Goal: Task Accomplishment & Management: Use online tool/utility

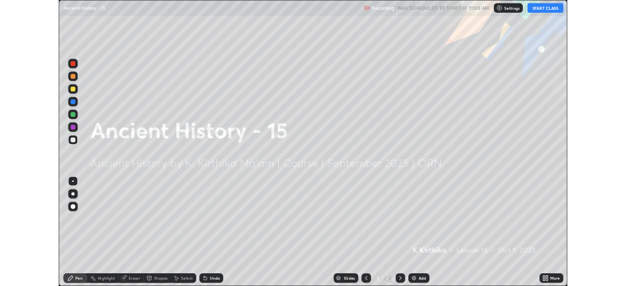
scroll to position [352, 626]
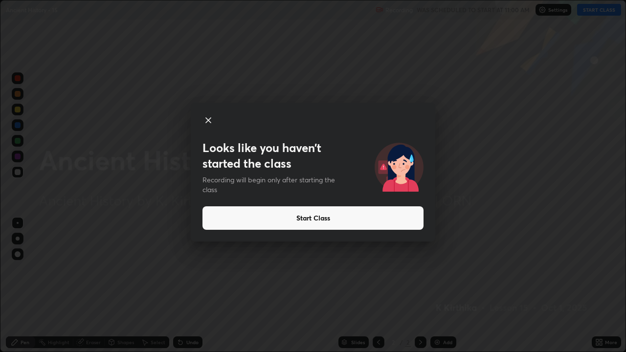
click at [212, 122] on icon at bounding box center [208, 120] width 12 height 12
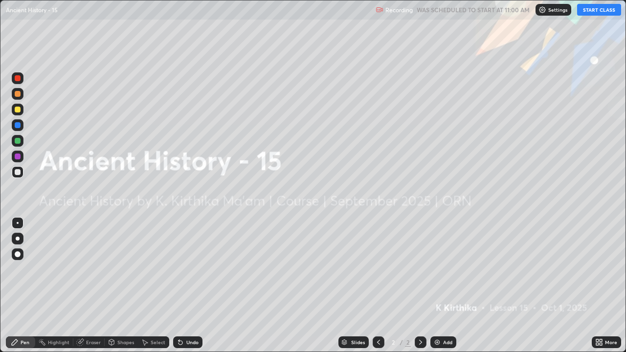
click at [598, 286] on icon at bounding box center [597, 340] width 2 height 2
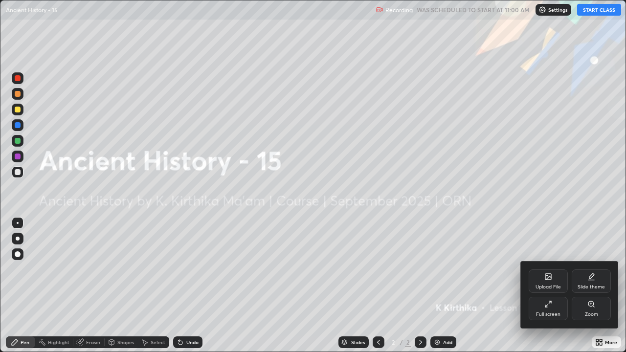
click at [546, 282] on div "Upload File" at bounding box center [548, 281] width 39 height 23
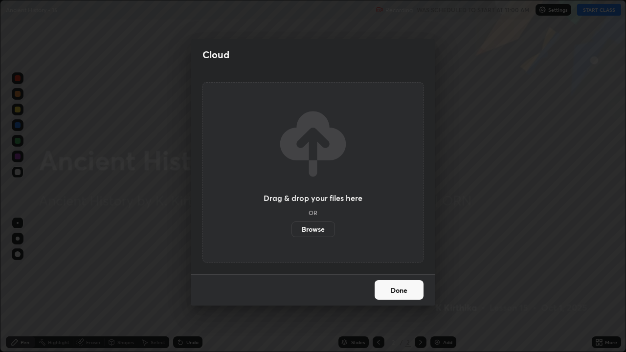
click at [322, 230] on label "Browse" at bounding box center [314, 230] width 44 height 16
click at [292, 230] on input "Browse" at bounding box center [292, 230] width 0 height 16
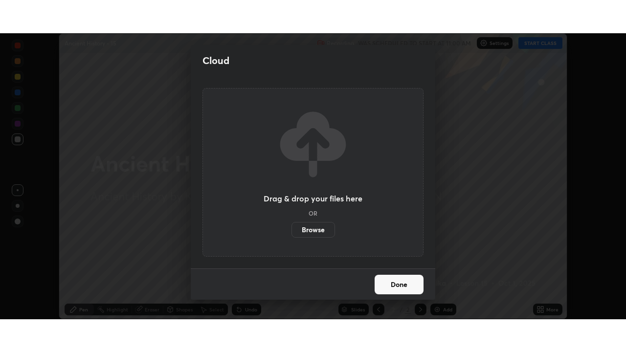
scroll to position [48625, 48285]
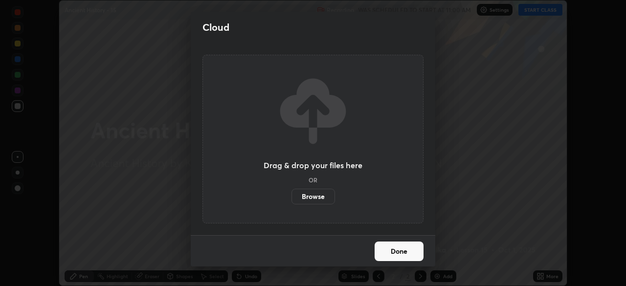
click at [395, 249] on button "Done" at bounding box center [399, 252] width 49 height 20
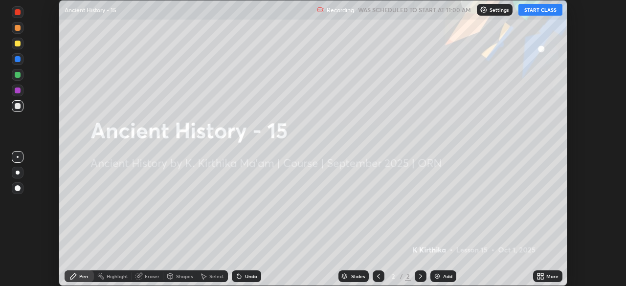
click at [538, 277] on icon at bounding box center [539, 278] width 2 height 2
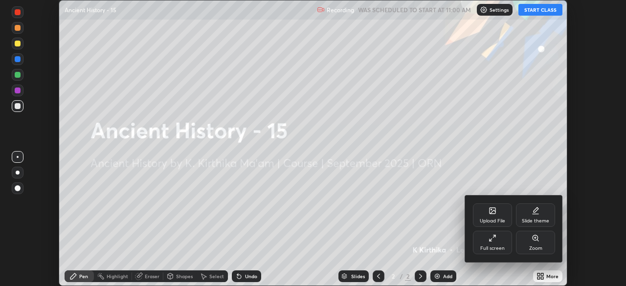
click at [494, 241] on icon at bounding box center [493, 238] width 8 height 8
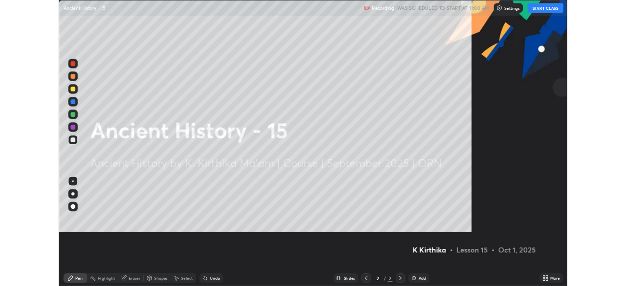
scroll to position [352, 626]
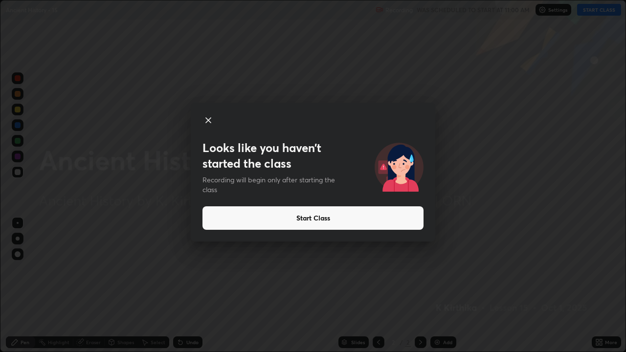
click at [292, 222] on button "Start Class" at bounding box center [312, 217] width 221 height 23
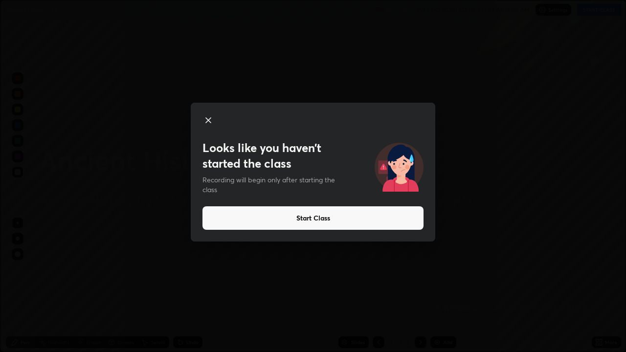
click at [298, 218] on button "Start Class" at bounding box center [312, 217] width 221 height 23
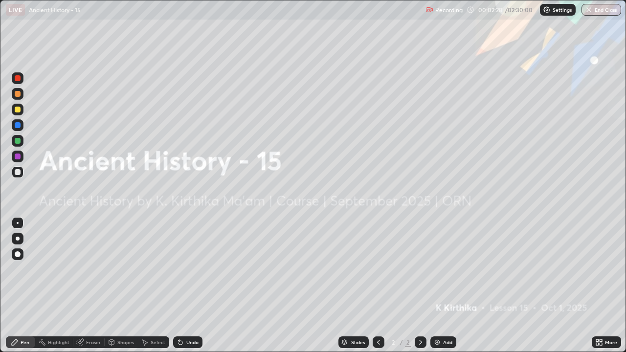
click at [441, 286] on div "Add" at bounding box center [443, 343] width 26 height 12
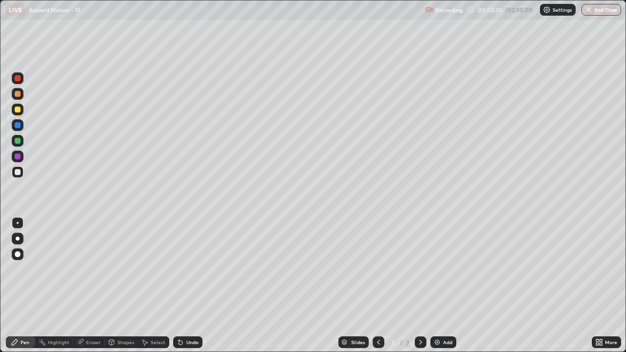
click at [20, 174] on div at bounding box center [18, 172] width 6 height 6
click at [21, 171] on div at bounding box center [18, 172] width 12 height 12
click at [19, 94] on div at bounding box center [18, 94] width 6 height 6
click at [18, 173] on div at bounding box center [18, 172] width 6 height 6
click at [18, 110] on div at bounding box center [18, 110] width 6 height 6
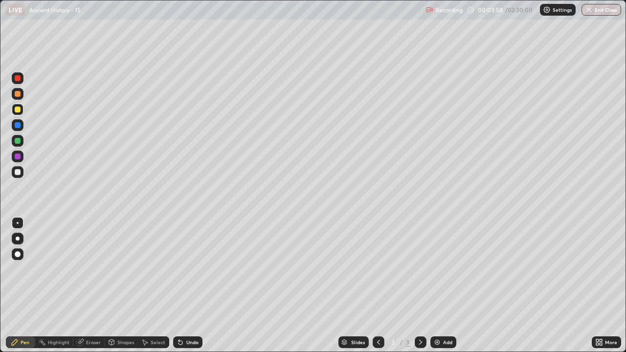
click at [19, 172] on div at bounding box center [18, 172] width 6 height 6
click at [22, 112] on div at bounding box center [18, 110] width 12 height 12
click at [20, 95] on div at bounding box center [18, 94] width 6 height 6
click at [19, 140] on div at bounding box center [18, 141] width 6 height 6
click at [22, 79] on div at bounding box center [18, 78] width 12 height 12
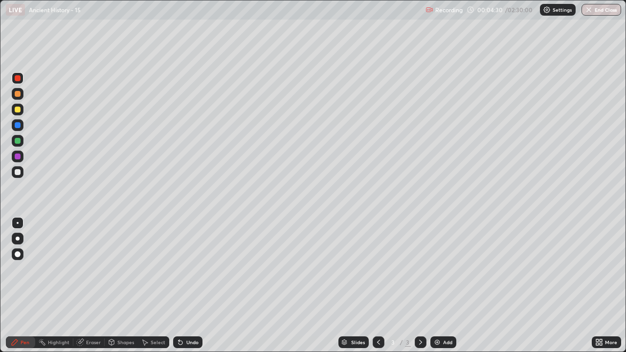
click at [18, 94] on div at bounding box center [18, 94] width 6 height 6
click at [420, 286] on icon at bounding box center [421, 342] width 8 height 8
click at [439, 286] on img at bounding box center [437, 342] width 8 height 8
click at [18, 175] on div at bounding box center [18, 172] width 6 height 6
click at [21, 110] on div at bounding box center [18, 110] width 12 height 12
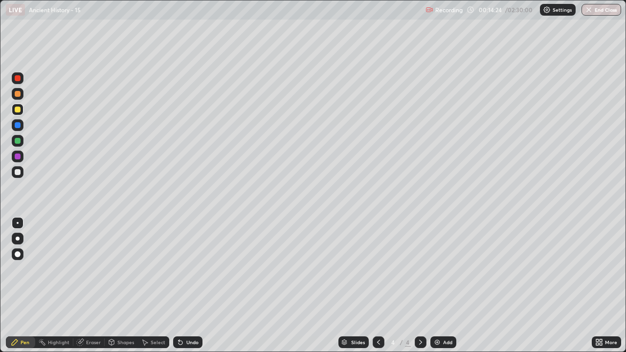
click at [18, 176] on div at bounding box center [18, 172] width 12 height 12
click at [17, 157] on div at bounding box center [18, 157] width 6 height 6
click at [19, 141] on div at bounding box center [18, 141] width 6 height 6
click at [599, 286] on icon at bounding box center [599, 342] width 8 height 8
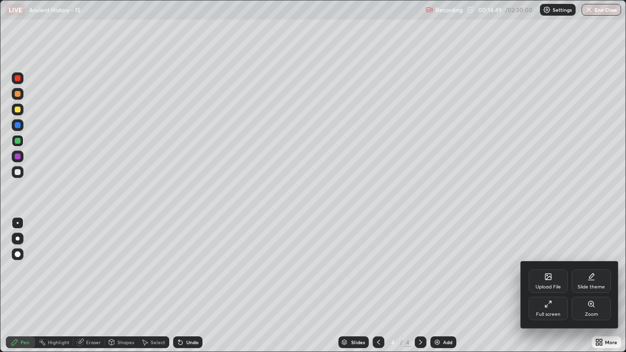
click at [547, 286] on div "Full screen" at bounding box center [548, 308] width 39 height 23
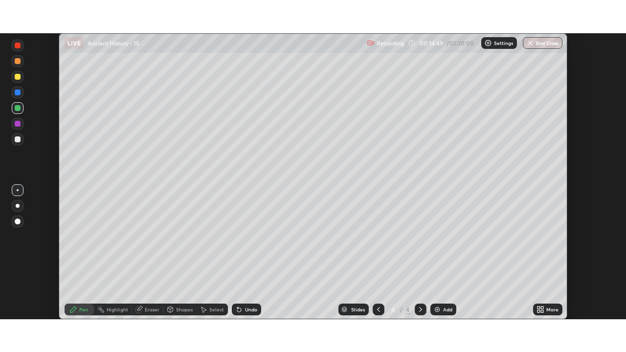
scroll to position [48625, 48285]
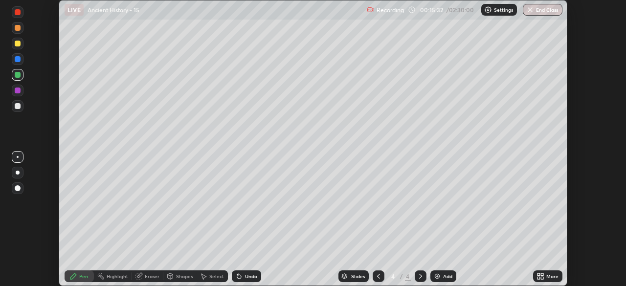
click at [539, 278] on icon at bounding box center [539, 278] width 2 height 2
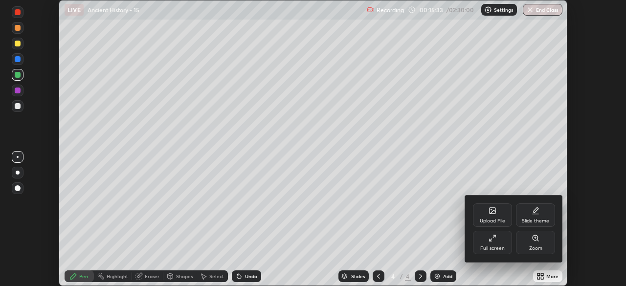
click at [490, 247] on div "Full screen" at bounding box center [492, 248] width 24 height 5
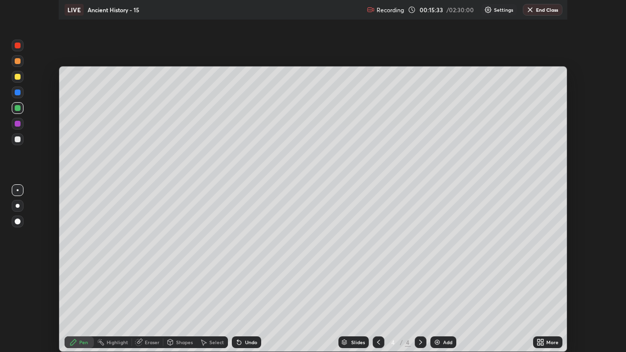
scroll to position [352, 626]
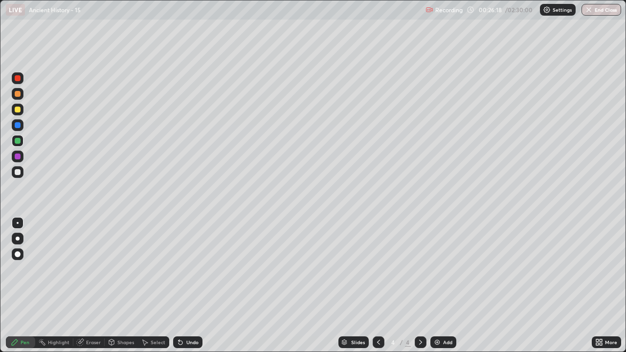
click at [92, 286] on div "Eraser" at bounding box center [88, 343] width 31 height 12
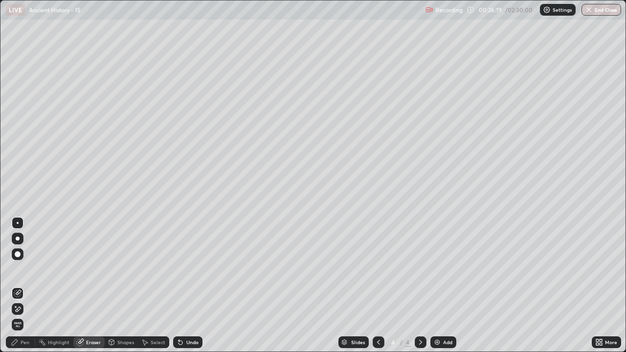
click at [17, 286] on icon at bounding box center [18, 309] width 8 height 8
click at [16, 286] on icon at bounding box center [15, 342] width 6 height 6
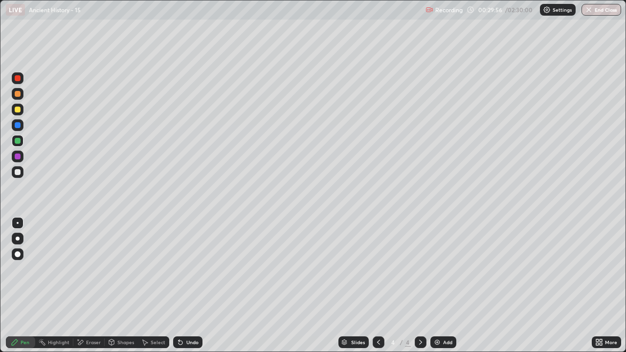
click at [22, 79] on div at bounding box center [18, 78] width 12 height 12
click at [19, 156] on div at bounding box center [18, 157] width 6 height 6
click at [444, 286] on div "Add" at bounding box center [447, 342] width 9 height 5
click at [22, 141] on div at bounding box center [18, 141] width 12 height 12
click at [379, 286] on icon at bounding box center [379, 342] width 8 height 8
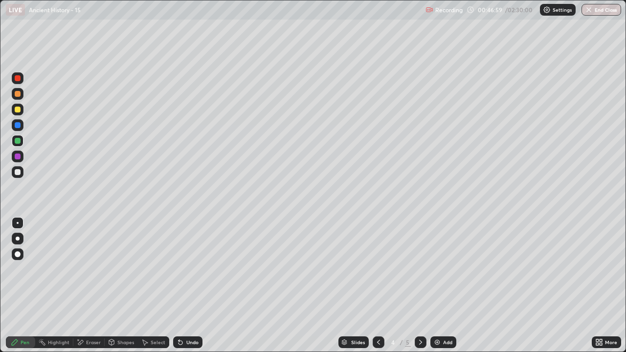
click at [378, 286] on icon at bounding box center [379, 342] width 8 height 8
click at [378, 286] on div at bounding box center [379, 343] width 12 height 12
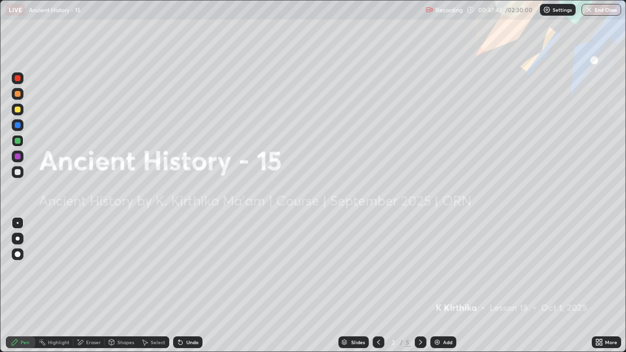
click at [420, 286] on icon at bounding box center [421, 342] width 8 height 8
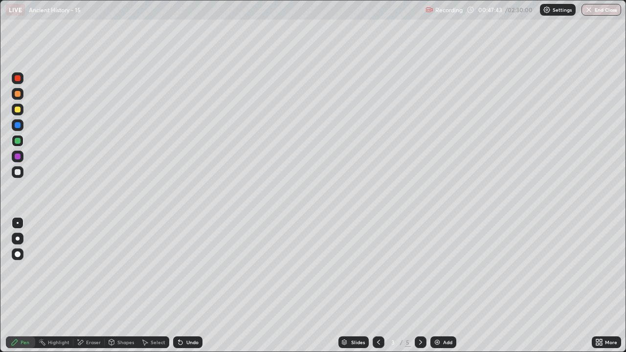
click at [418, 286] on div at bounding box center [421, 343] width 12 height 12
click at [378, 286] on icon at bounding box center [379, 342] width 8 height 8
click at [21, 94] on div at bounding box center [18, 94] width 12 height 12
click at [17, 79] on div at bounding box center [18, 78] width 6 height 6
click at [18, 141] on div at bounding box center [18, 141] width 6 height 6
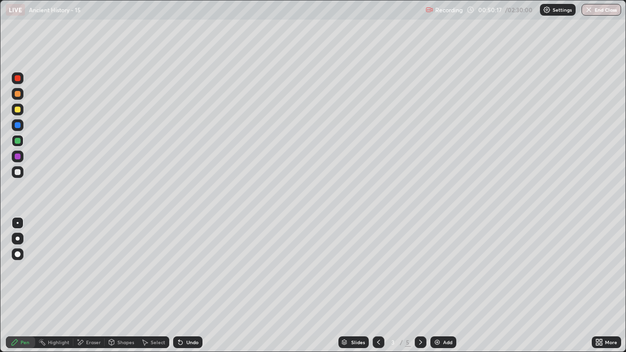
click at [22, 109] on div at bounding box center [18, 110] width 12 height 12
click at [20, 108] on div at bounding box center [18, 110] width 6 height 6
click at [18, 140] on div at bounding box center [18, 141] width 6 height 6
click at [419, 286] on icon at bounding box center [420, 342] width 3 height 5
click at [415, 286] on div at bounding box center [421, 343] width 12 height 12
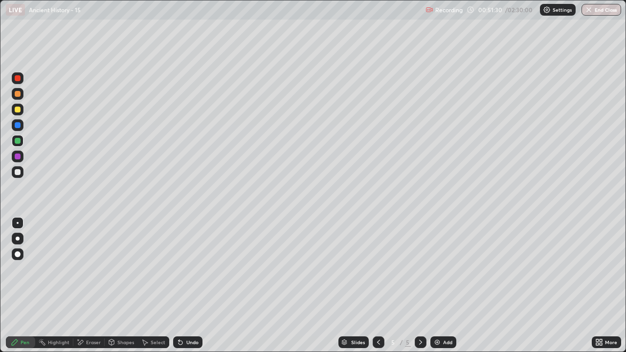
click at [420, 286] on icon at bounding box center [421, 342] width 8 height 8
click at [442, 286] on div "Add" at bounding box center [443, 343] width 26 height 12
click at [19, 169] on div at bounding box center [18, 172] width 6 height 6
click at [18, 127] on div at bounding box center [18, 125] width 6 height 6
click at [19, 110] on div at bounding box center [18, 110] width 6 height 6
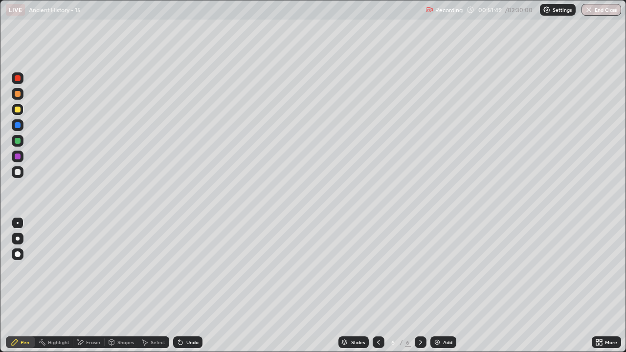
click at [19, 141] on div at bounding box center [18, 141] width 6 height 6
click at [17, 76] on div at bounding box center [18, 78] width 6 height 6
click at [18, 110] on div at bounding box center [18, 110] width 6 height 6
click at [17, 95] on div at bounding box center [18, 94] width 6 height 6
click at [21, 141] on div at bounding box center [18, 141] width 12 height 12
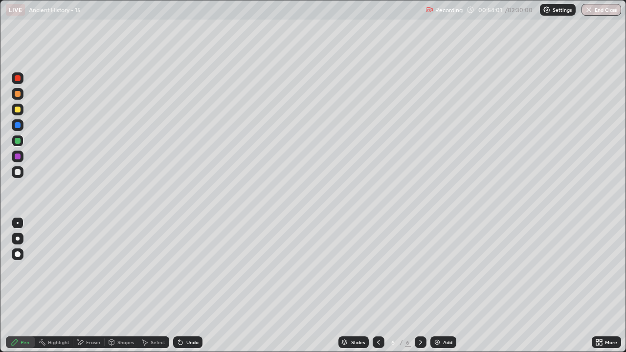
click at [21, 79] on div at bounding box center [18, 78] width 12 height 12
click at [22, 155] on div at bounding box center [18, 157] width 12 height 12
click at [378, 286] on icon at bounding box center [379, 342] width 8 height 8
click at [377, 286] on icon at bounding box center [379, 342] width 8 height 8
click at [420, 286] on icon at bounding box center [421, 342] width 8 height 8
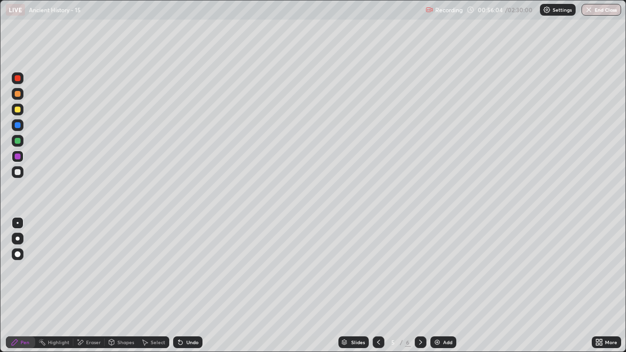
click at [421, 286] on icon at bounding box center [421, 342] width 8 height 8
click at [419, 286] on div at bounding box center [421, 343] width 12 height 20
click at [17, 172] on div at bounding box center [18, 172] width 6 height 6
click at [435, 286] on img at bounding box center [437, 342] width 8 height 8
click at [20, 123] on div at bounding box center [18, 125] width 6 height 6
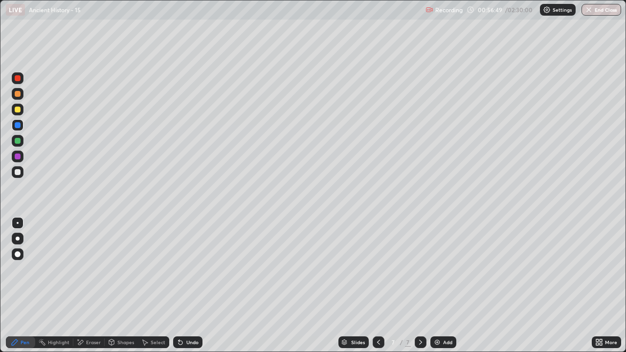
click at [18, 77] on div at bounding box center [18, 78] width 6 height 6
click at [17, 139] on div at bounding box center [18, 141] width 6 height 6
click at [16, 94] on div at bounding box center [18, 94] width 6 height 6
click at [16, 138] on div at bounding box center [18, 141] width 6 height 6
click at [16, 94] on div at bounding box center [18, 94] width 6 height 6
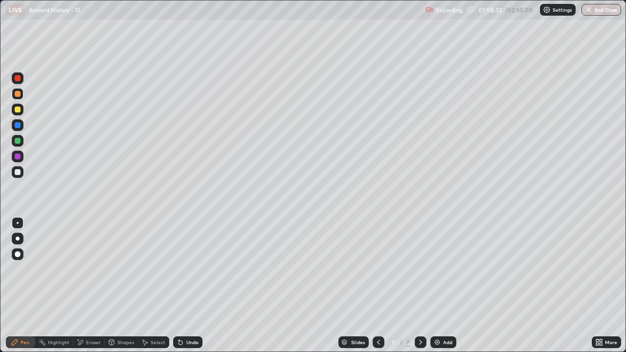
click at [21, 93] on div at bounding box center [18, 94] width 12 height 12
click at [21, 79] on div at bounding box center [18, 78] width 12 height 12
click at [18, 110] on div at bounding box center [18, 110] width 6 height 6
click at [22, 157] on div at bounding box center [18, 157] width 12 height 12
click at [441, 286] on div "Add" at bounding box center [443, 343] width 26 height 12
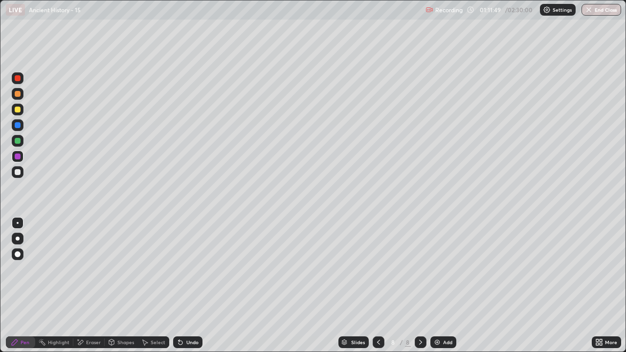
click at [22, 140] on div at bounding box center [18, 141] width 12 height 12
click at [21, 110] on div at bounding box center [18, 110] width 12 height 12
click at [377, 286] on icon at bounding box center [379, 342] width 8 height 8
click at [418, 286] on icon at bounding box center [421, 342] width 8 height 8
click at [22, 141] on div at bounding box center [18, 141] width 12 height 12
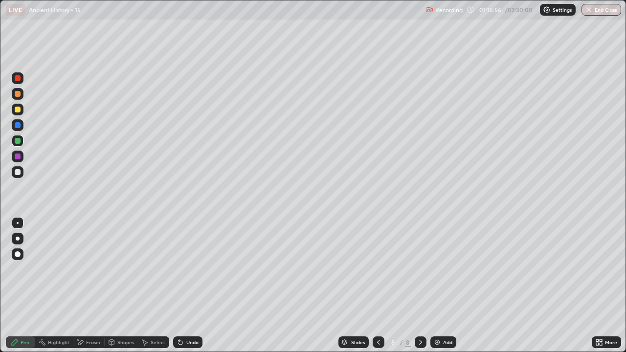
click at [17, 176] on div at bounding box center [18, 172] width 12 height 12
click at [21, 110] on div at bounding box center [18, 110] width 12 height 12
click at [19, 128] on div at bounding box center [18, 125] width 6 height 6
click at [19, 112] on div at bounding box center [18, 110] width 6 height 6
click at [87, 286] on div "Eraser" at bounding box center [93, 342] width 15 height 5
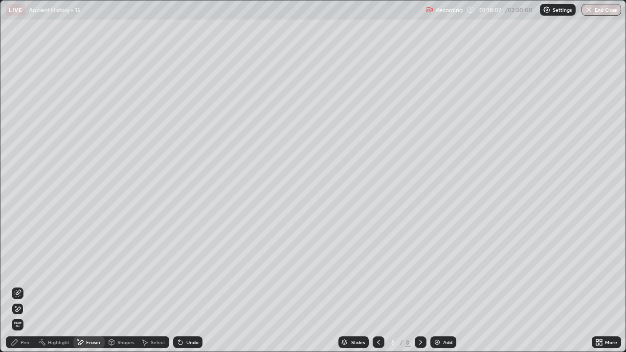
click at [25, 286] on div "Pen" at bounding box center [25, 342] width 9 height 5
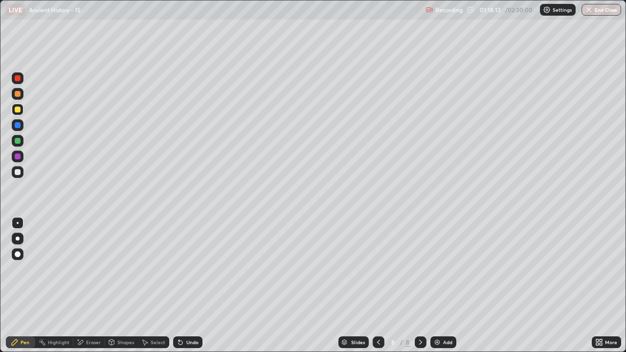
click at [17, 127] on div at bounding box center [18, 125] width 6 height 6
click at [20, 157] on div at bounding box center [18, 157] width 6 height 6
click at [443, 286] on div "Add" at bounding box center [447, 342] width 9 height 5
click at [21, 172] on div at bounding box center [18, 172] width 12 height 12
click at [23, 80] on div at bounding box center [18, 78] width 12 height 12
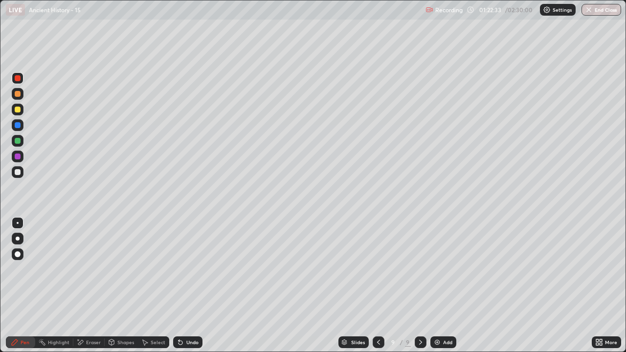
click at [22, 109] on div at bounding box center [18, 110] width 12 height 12
click at [19, 96] on div at bounding box center [18, 94] width 6 height 6
click at [89, 286] on div "Eraser" at bounding box center [88, 343] width 31 height 12
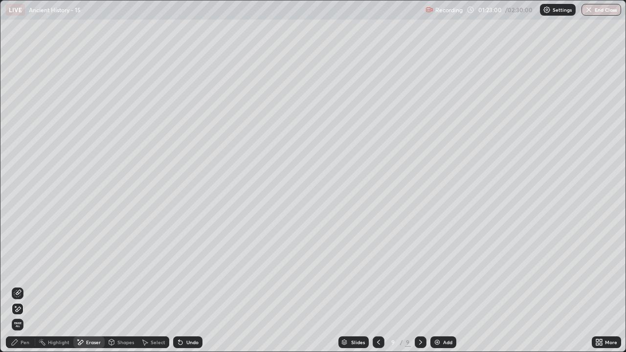
click at [11, 286] on div "Pen" at bounding box center [20, 343] width 29 height 12
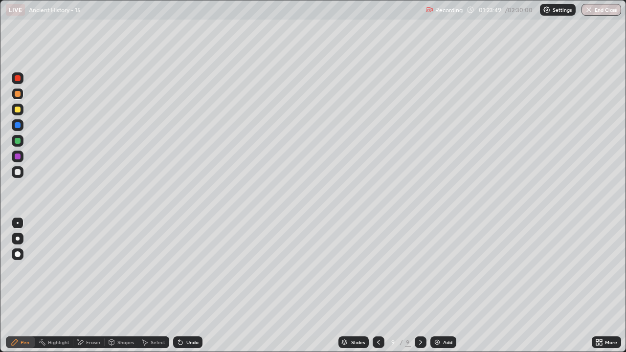
click at [16, 156] on div at bounding box center [18, 157] width 6 height 6
click at [15, 126] on div at bounding box center [18, 125] width 6 height 6
click at [87, 286] on div "Eraser" at bounding box center [93, 342] width 15 height 5
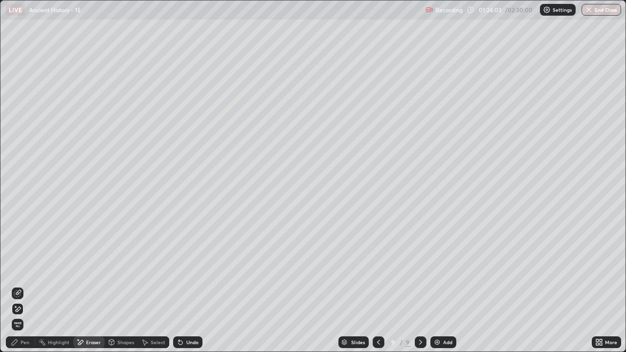
click at [21, 286] on div "Pen" at bounding box center [20, 343] width 29 height 12
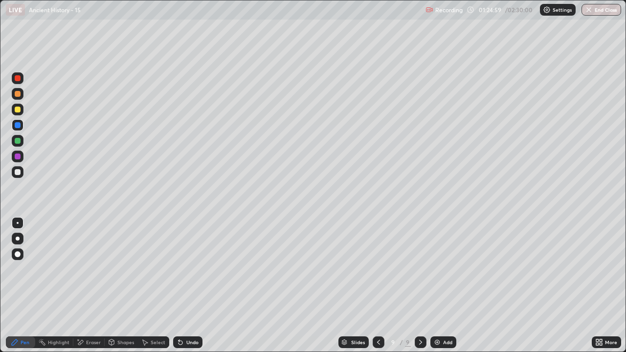
click at [18, 141] on div at bounding box center [18, 141] width 6 height 6
click at [444, 286] on div "Add" at bounding box center [447, 342] width 9 height 5
click at [18, 172] on div at bounding box center [18, 172] width 6 height 6
click at [22, 94] on div at bounding box center [18, 94] width 12 height 12
click at [19, 124] on div at bounding box center [18, 125] width 6 height 6
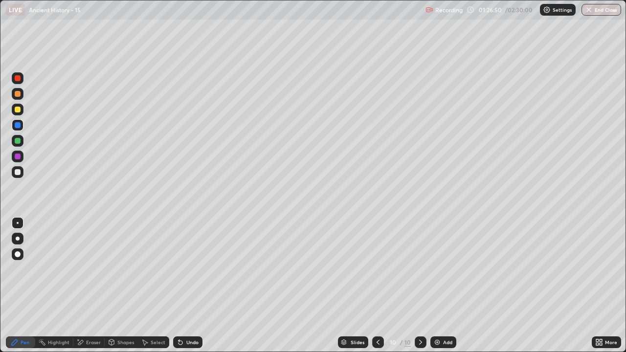
click at [20, 77] on div at bounding box center [18, 78] width 6 height 6
click at [20, 95] on div at bounding box center [18, 94] width 6 height 6
click at [21, 90] on div at bounding box center [18, 94] width 12 height 12
click at [377, 286] on icon at bounding box center [378, 342] width 8 height 8
click at [447, 286] on div "Add" at bounding box center [447, 342] width 9 height 5
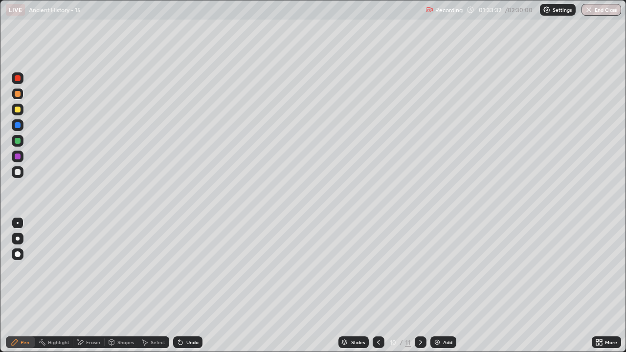
click at [20, 172] on div at bounding box center [18, 172] width 6 height 6
click at [14, 125] on div at bounding box center [18, 125] width 12 height 12
click at [16, 76] on div at bounding box center [18, 78] width 6 height 6
click at [375, 286] on icon at bounding box center [379, 342] width 8 height 8
click at [420, 286] on icon at bounding box center [421, 342] width 8 height 8
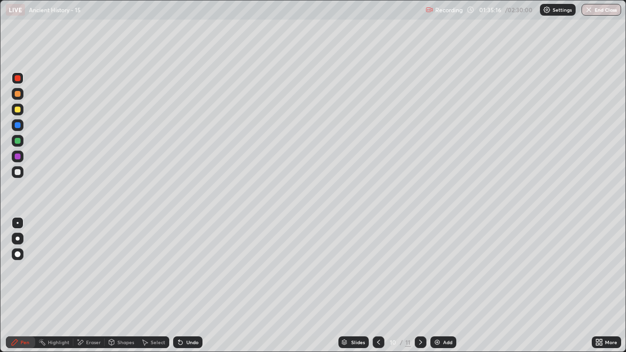
click at [21, 106] on div at bounding box center [18, 110] width 12 height 12
click at [20, 143] on div at bounding box center [18, 141] width 12 height 12
click at [377, 286] on div at bounding box center [379, 343] width 12 height 12
click at [420, 286] on icon at bounding box center [421, 342] width 8 height 8
click at [415, 286] on div at bounding box center [421, 343] width 12 height 12
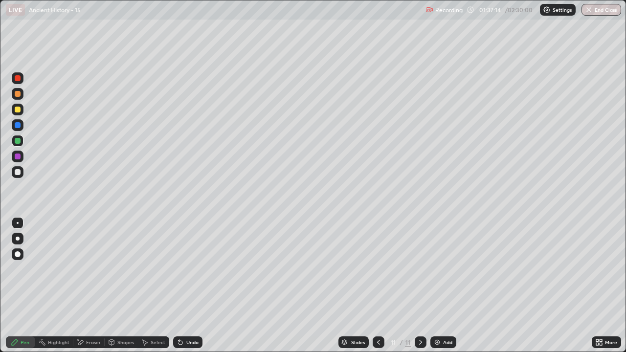
click at [378, 286] on icon at bounding box center [379, 342] width 8 height 8
click at [17, 156] on div at bounding box center [18, 157] width 6 height 6
click at [22, 168] on div at bounding box center [18, 172] width 12 height 12
click at [18, 78] on div at bounding box center [18, 78] width 6 height 6
click at [419, 286] on icon at bounding box center [420, 342] width 3 height 5
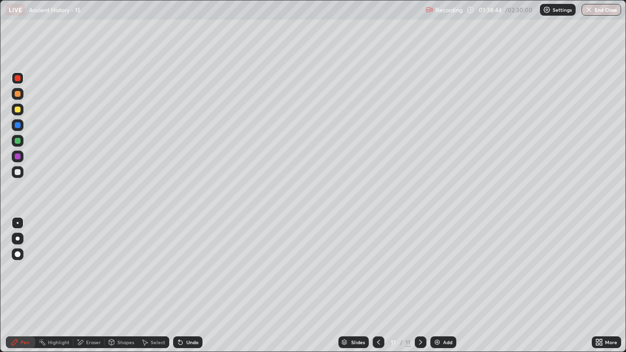
click at [421, 286] on icon at bounding box center [421, 342] width 8 height 8
click at [379, 286] on icon at bounding box center [379, 342] width 8 height 8
click at [421, 286] on icon at bounding box center [421, 342] width 8 height 8
click at [441, 286] on div "Add" at bounding box center [443, 343] width 26 height 12
click at [377, 286] on icon at bounding box center [379, 342] width 8 height 8
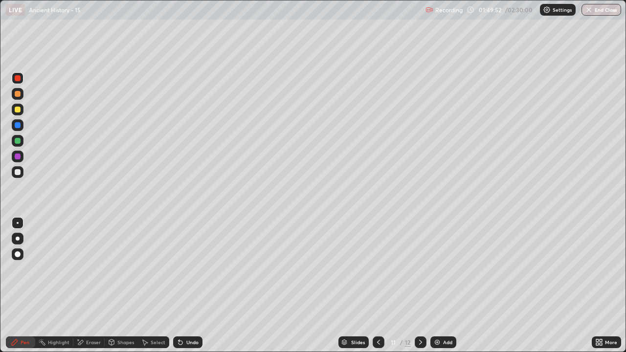
click at [379, 286] on icon at bounding box center [379, 342] width 8 height 8
click at [420, 286] on icon at bounding box center [421, 342] width 8 height 8
click at [419, 286] on div at bounding box center [421, 343] width 12 height 12
click at [378, 286] on icon at bounding box center [379, 342] width 8 height 8
click at [380, 286] on div at bounding box center [379, 343] width 12 height 12
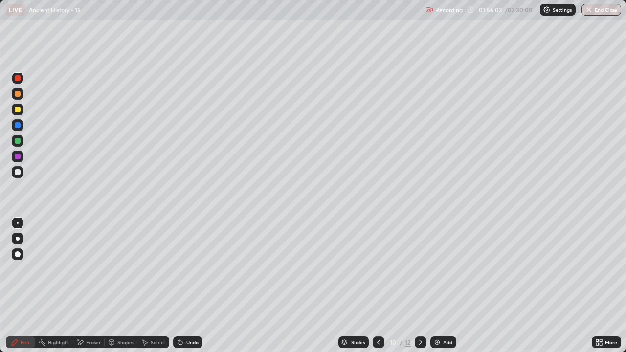
click at [420, 286] on icon at bounding box center [421, 342] width 8 height 8
click at [378, 286] on icon at bounding box center [379, 342] width 8 height 8
click at [373, 286] on div at bounding box center [379, 343] width 12 height 20
click at [596, 8] on button "End Class" at bounding box center [602, 10] width 40 height 12
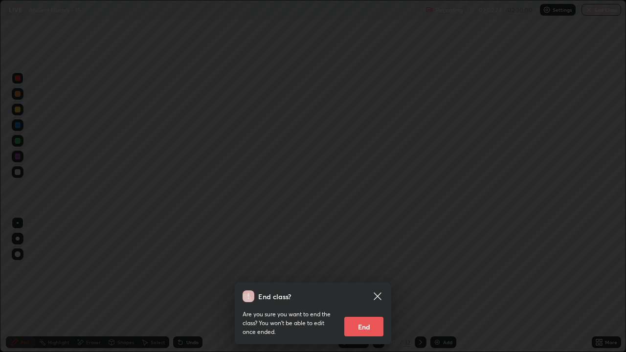
click at [369, 286] on button "End" at bounding box center [363, 327] width 39 height 20
